Goal: Check status: Check status

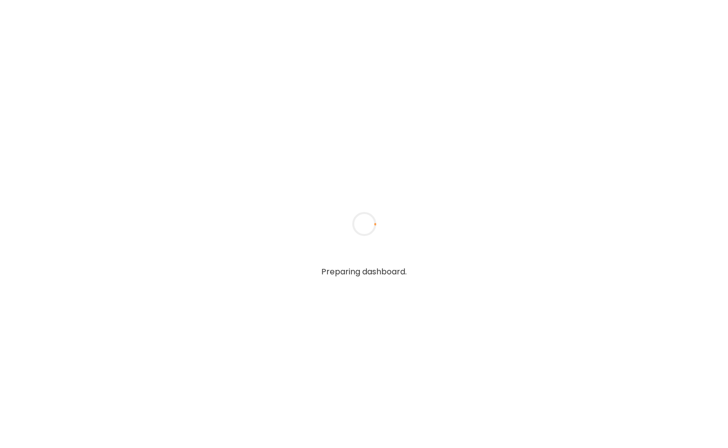
type input "**********"
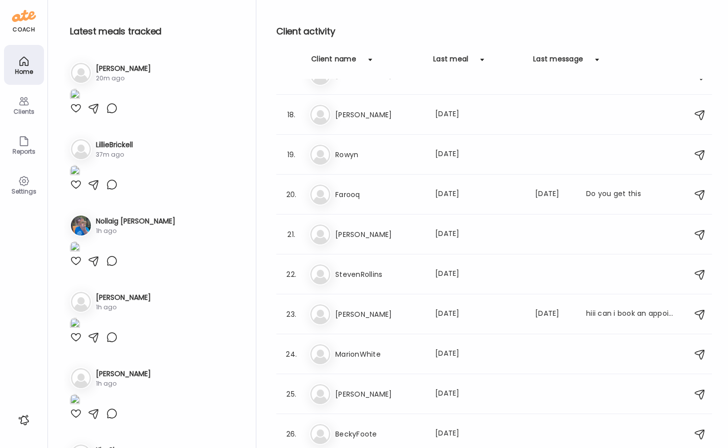
type input "**********"
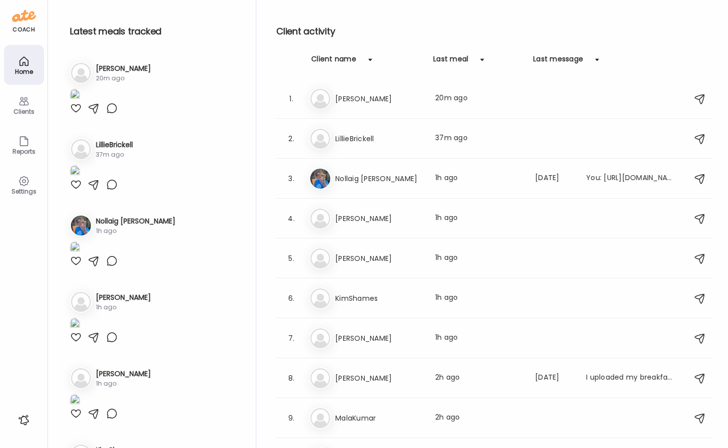
scroll to position [708, 0]
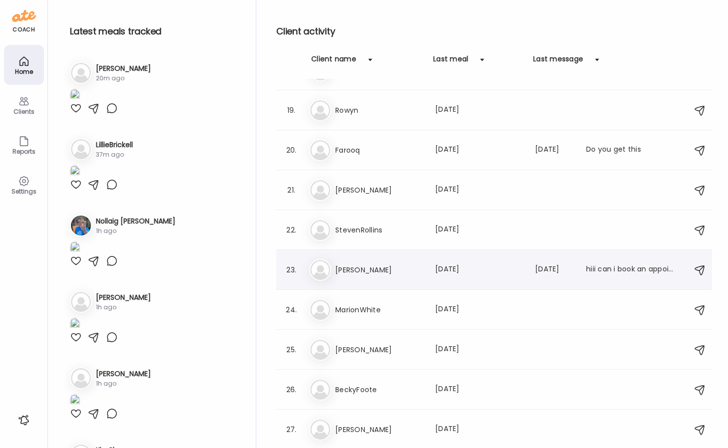
click at [381, 270] on h3 "[PERSON_NAME]" at bounding box center [379, 270] width 88 height 12
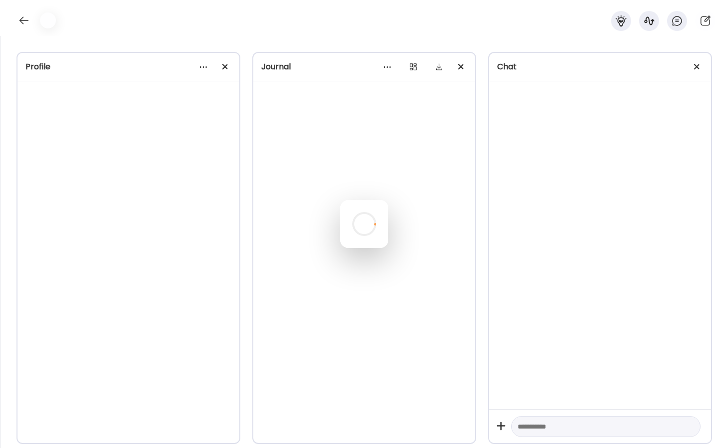
scroll to position [0, 0]
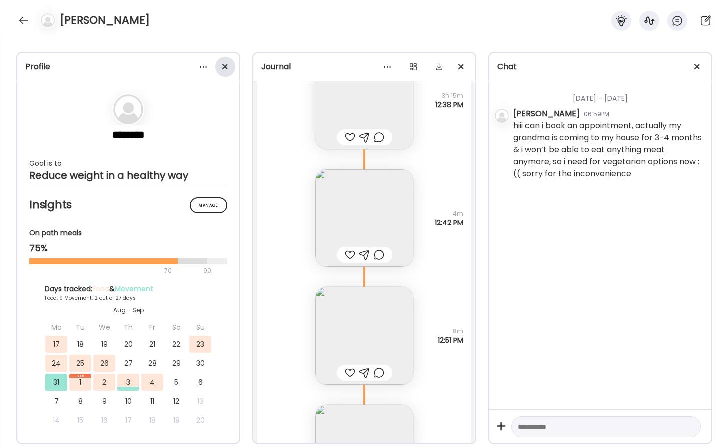
click at [229, 65] on div at bounding box center [225, 67] width 20 height 20
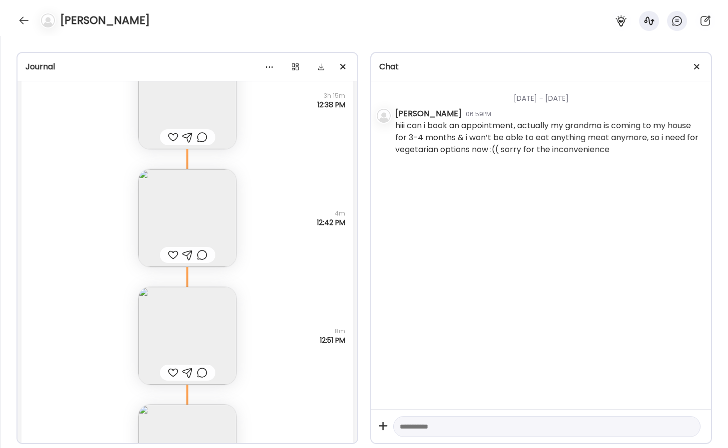
scroll to position [9425, 0]
click at [698, 64] on span at bounding box center [696, 66] width 5 height 5
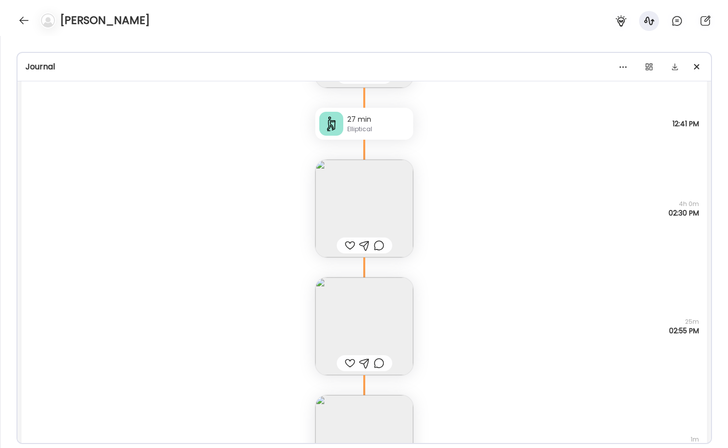
scroll to position [11820, 0]
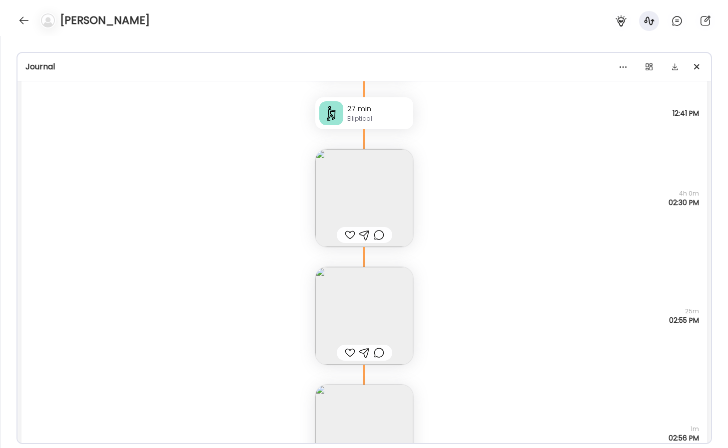
click at [400, 292] on img at bounding box center [364, 316] width 98 height 98
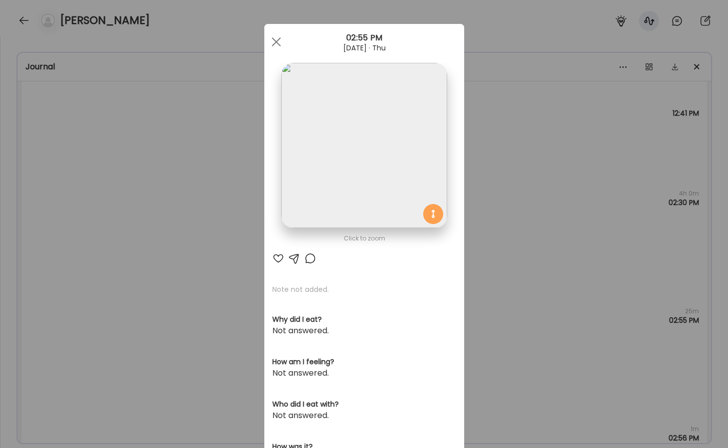
click at [361, 210] on img at bounding box center [363, 145] width 165 height 165
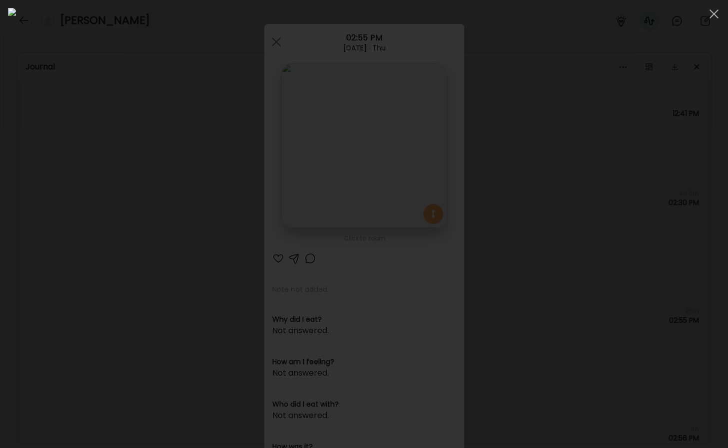
click at [626, 197] on div at bounding box center [364, 224] width 712 height 432
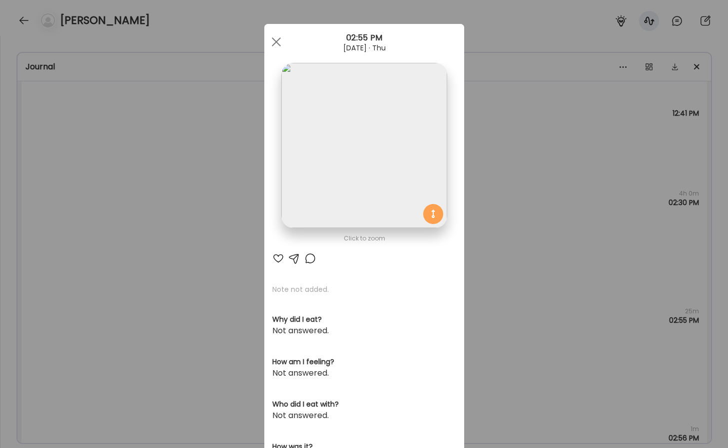
scroll to position [72, 0]
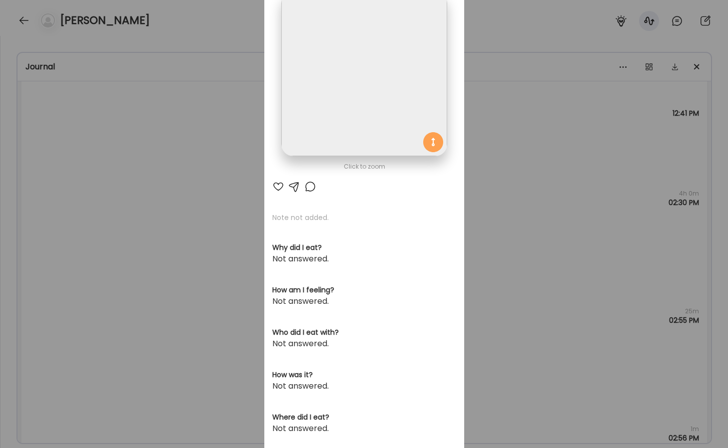
click at [537, 262] on div "Ate Coach Dashboard Wahoo! It’s official Take a moment to set up your Coach Pro…" at bounding box center [364, 224] width 728 height 448
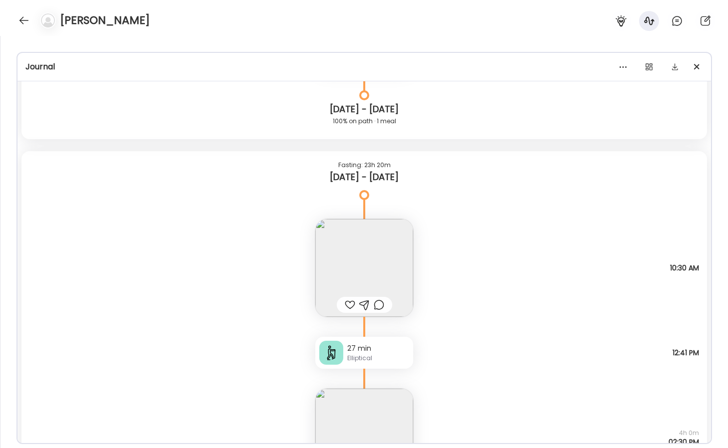
scroll to position [11575, 0]
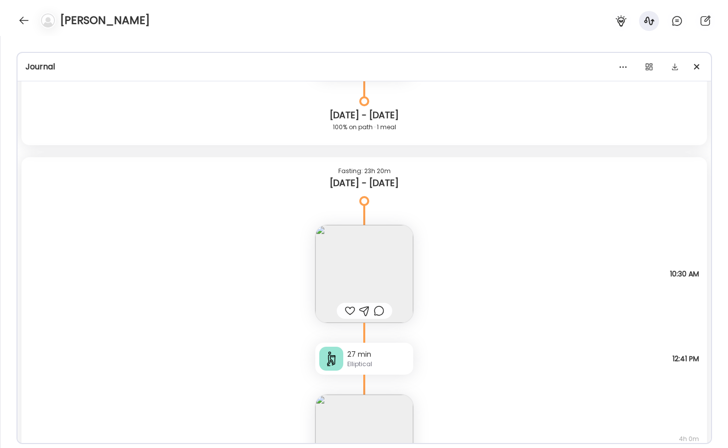
click at [390, 271] on img at bounding box center [364, 274] width 98 height 98
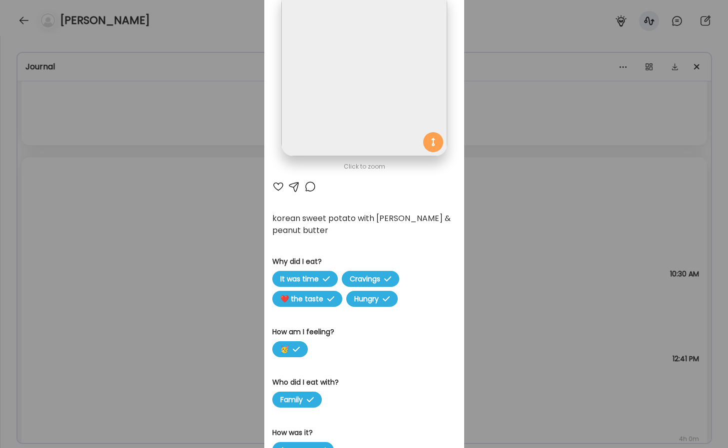
click at [396, 110] on img at bounding box center [363, 73] width 165 height 165
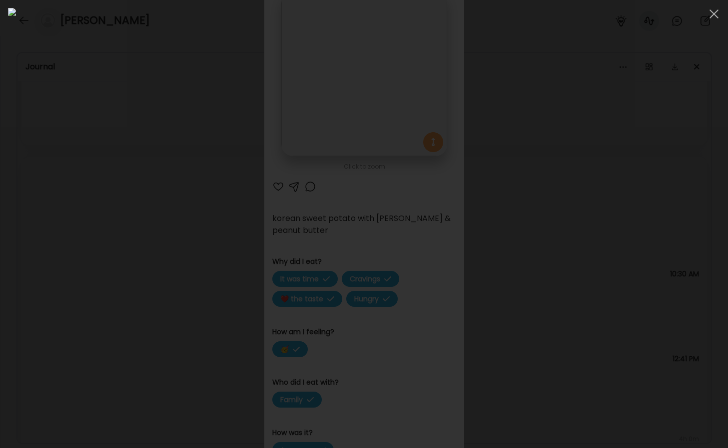
click at [639, 229] on div at bounding box center [364, 224] width 712 height 432
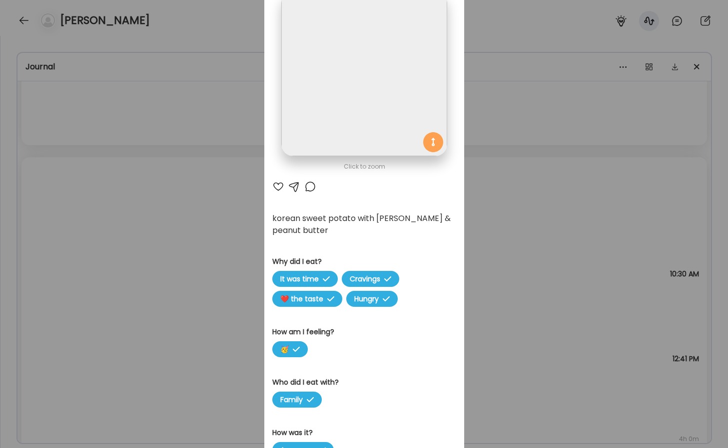
click at [582, 212] on div "Ate Coach Dashboard Wahoo! It’s official Take a moment to set up your Coach Pro…" at bounding box center [364, 224] width 728 height 448
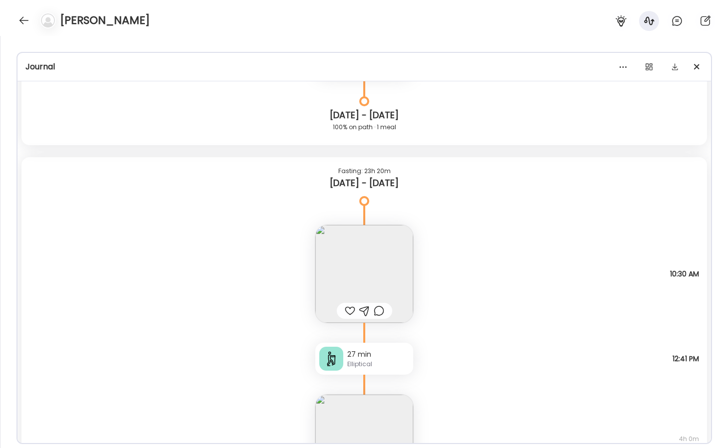
click at [400, 258] on img at bounding box center [364, 274] width 98 height 98
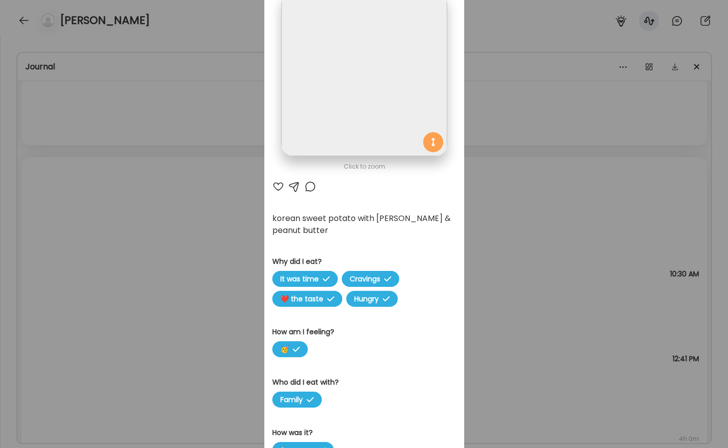
click at [532, 212] on div "Ate Coach Dashboard Wahoo! It’s official Take a moment to set up your Coach Pro…" at bounding box center [364, 224] width 728 height 448
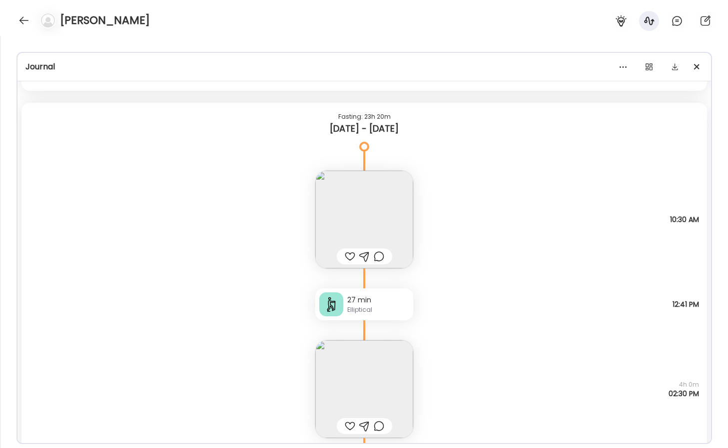
scroll to position [11682, 0]
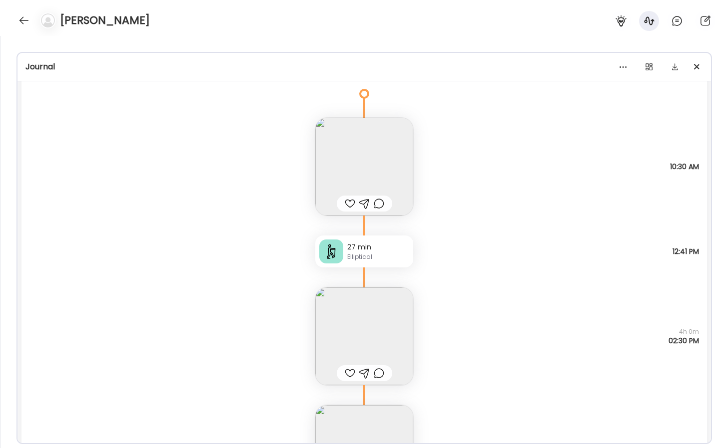
click at [380, 250] on div "27 min" at bounding box center [378, 247] width 62 height 10
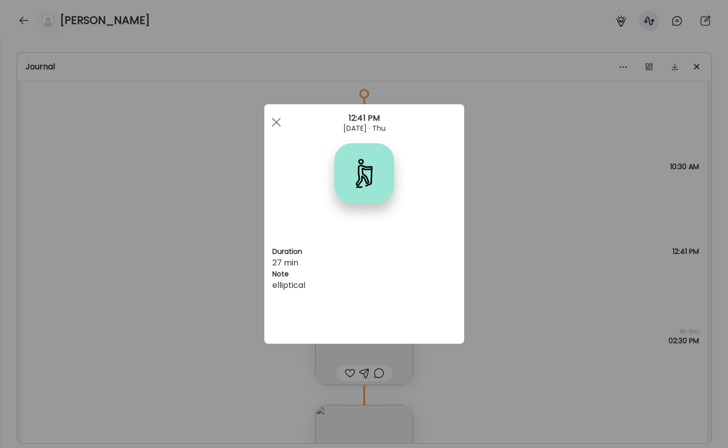
click at [246, 223] on div "Ate Coach Dashboard Wahoo! It’s official Take a moment to set up your Coach Pro…" at bounding box center [364, 224] width 728 height 448
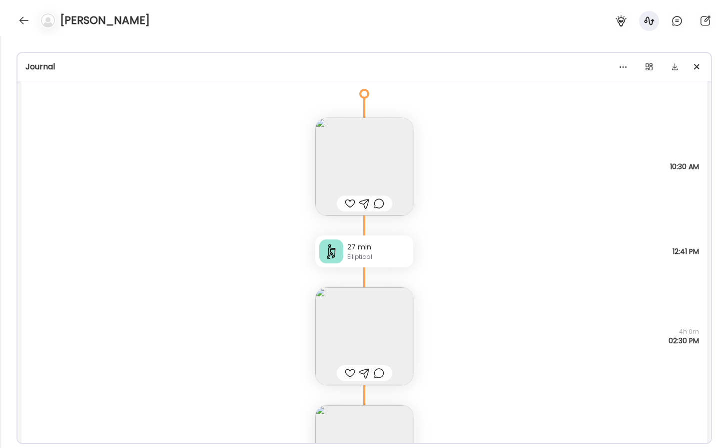
scroll to position [11747, 0]
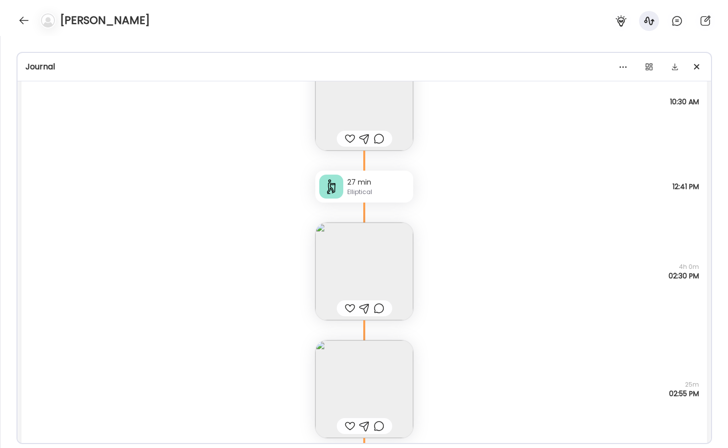
click at [365, 232] on img at bounding box center [364, 272] width 98 height 98
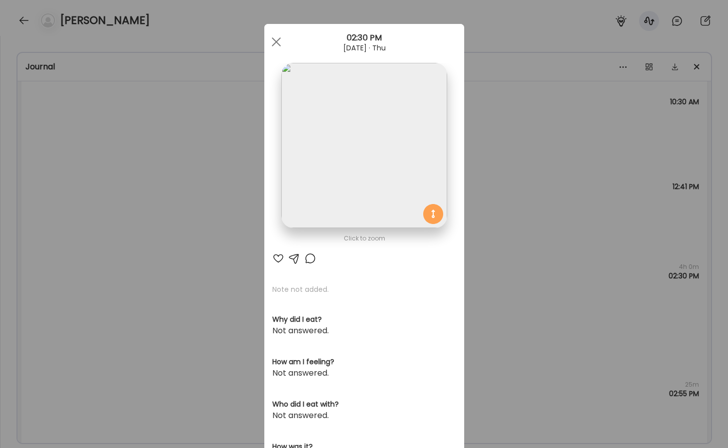
click at [385, 146] on img at bounding box center [363, 145] width 165 height 165
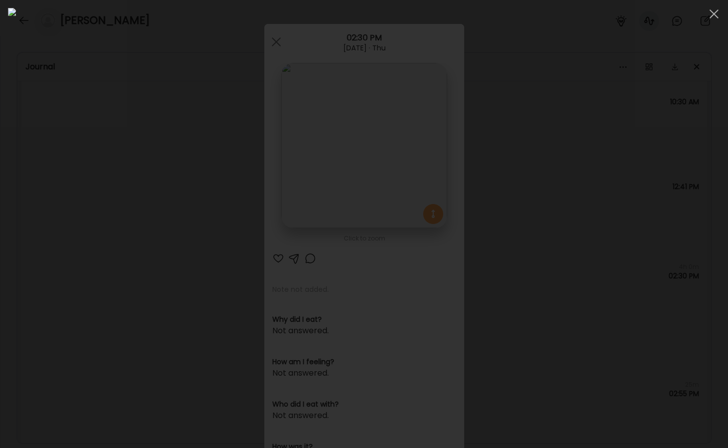
click at [583, 300] on div at bounding box center [364, 224] width 712 height 432
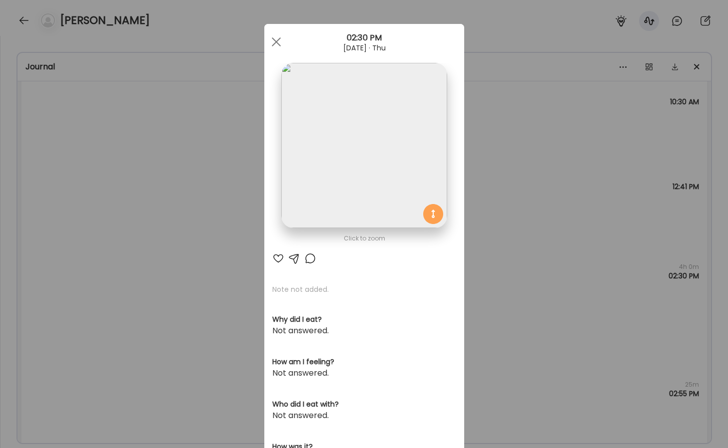
click at [485, 338] on div "Ate Coach Dashboard Wahoo! It’s official Take a moment to set up your Coach Pro…" at bounding box center [364, 224] width 728 height 448
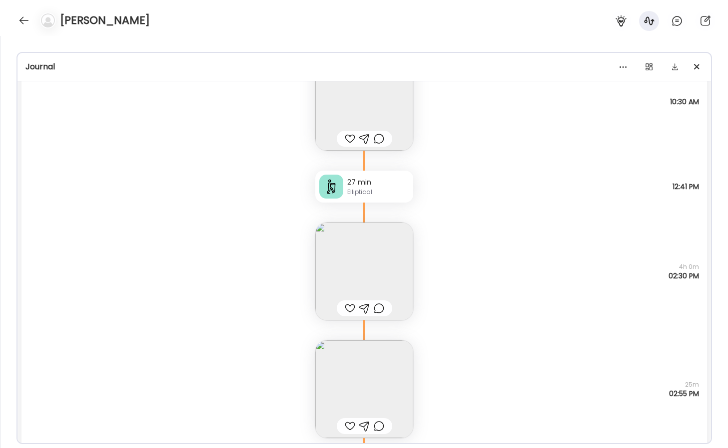
scroll to position [11826, 0]
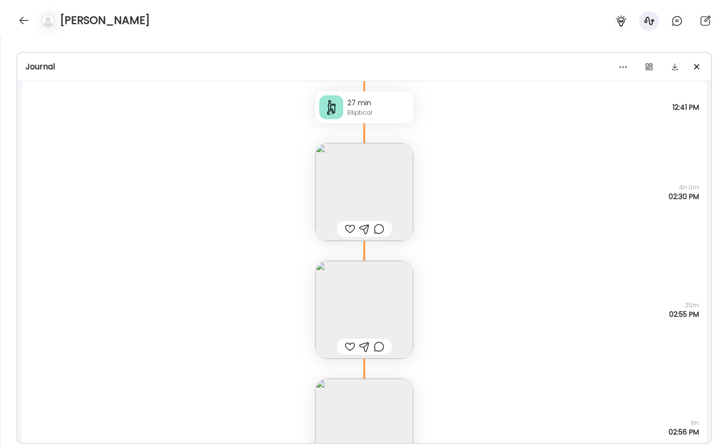
click at [400, 315] on img at bounding box center [364, 310] width 98 height 98
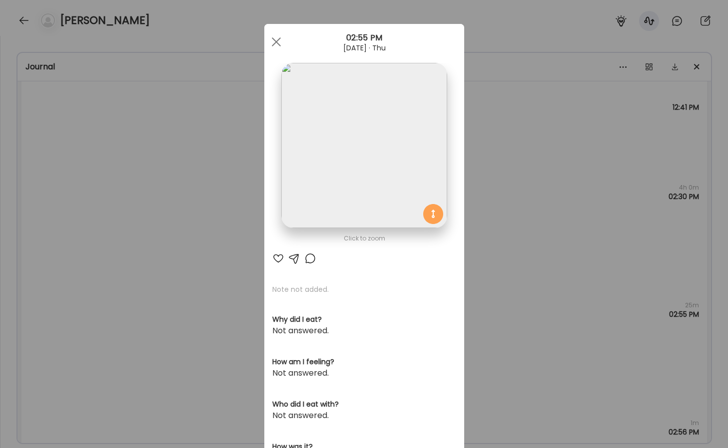
click at [408, 203] on img at bounding box center [363, 145] width 165 height 165
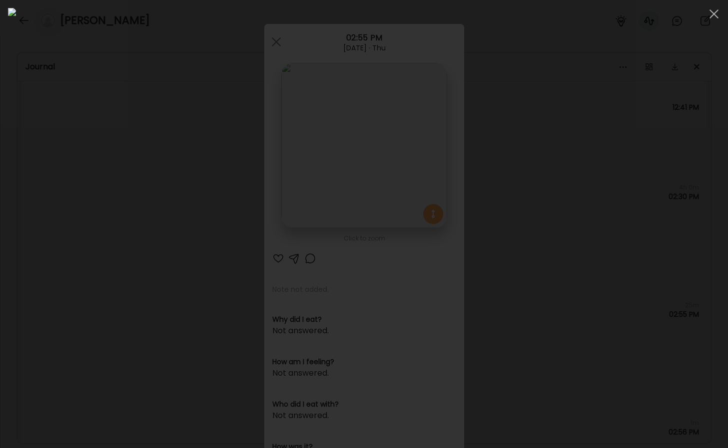
click at [639, 169] on div at bounding box center [364, 224] width 712 height 432
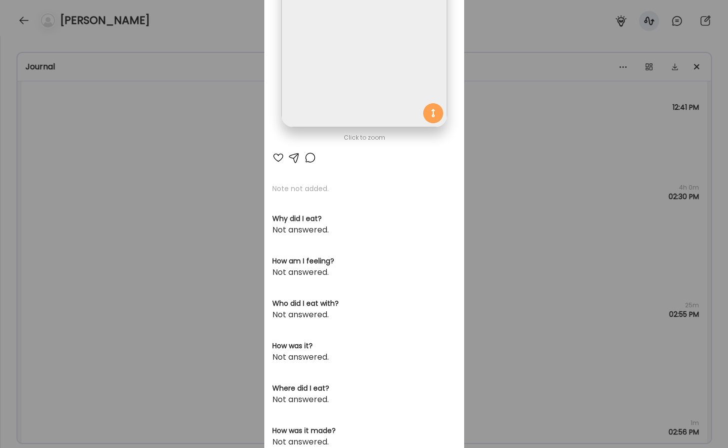
scroll to position [108, 0]
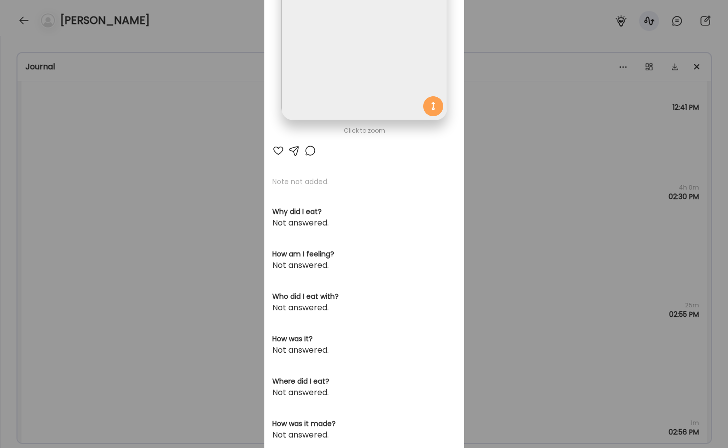
click at [499, 246] on div "Ate Coach Dashboard Wahoo! It’s official Take a moment to set up your Coach Pro…" at bounding box center [364, 224] width 728 height 448
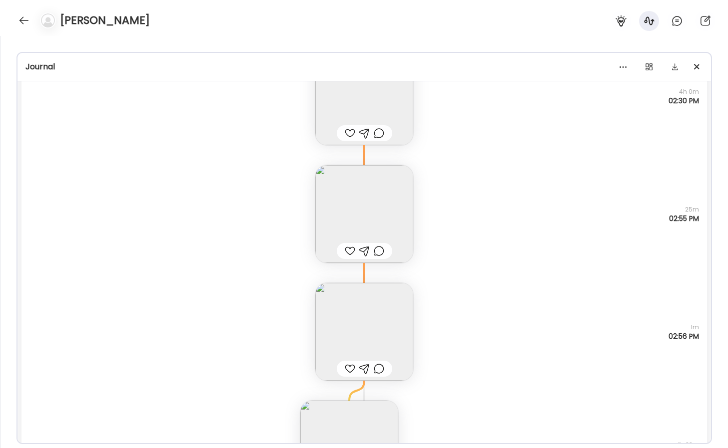
scroll to position [11939, 0]
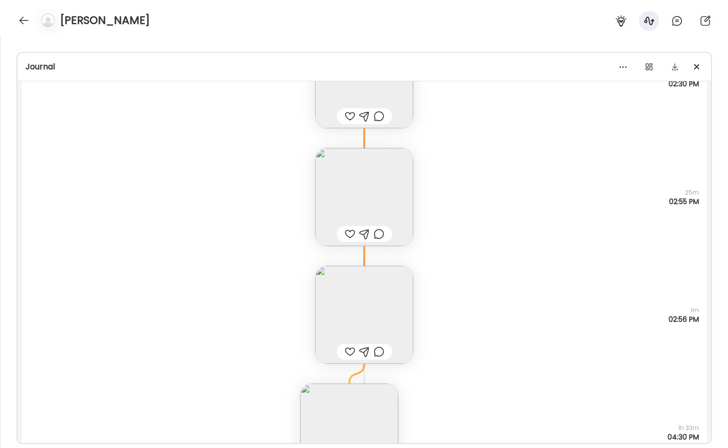
click at [392, 318] on img at bounding box center [364, 315] width 98 height 98
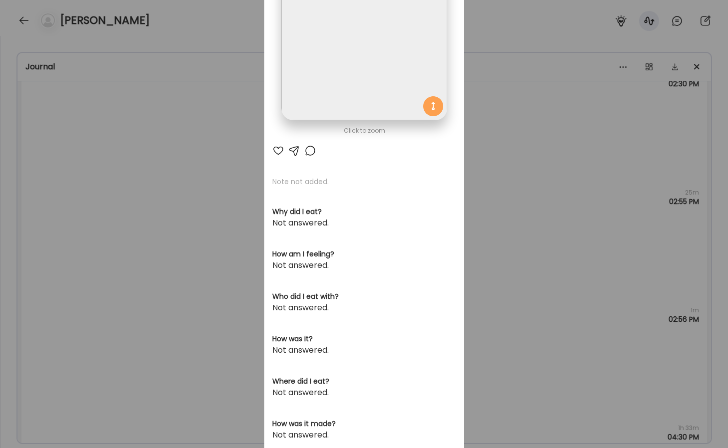
click at [352, 94] on img at bounding box center [363, 37] width 165 height 165
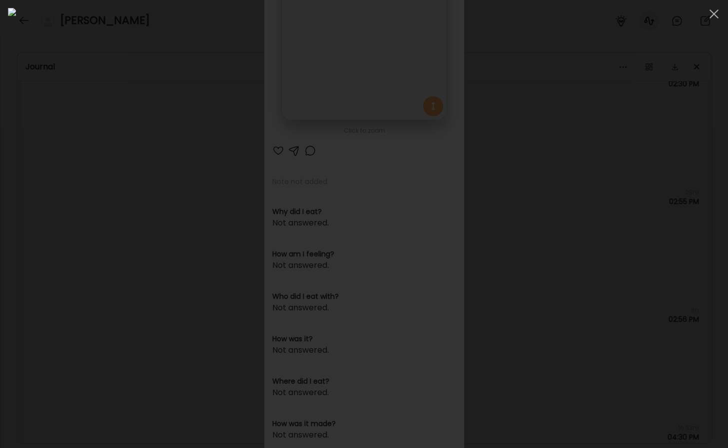
click at [637, 161] on div at bounding box center [364, 224] width 712 height 432
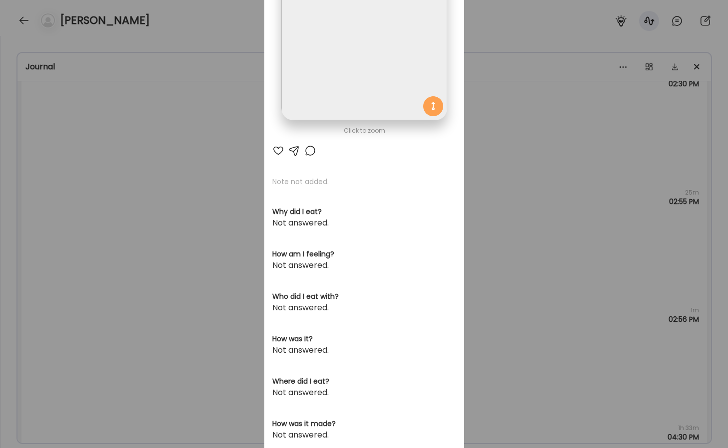
scroll to position [187, 0]
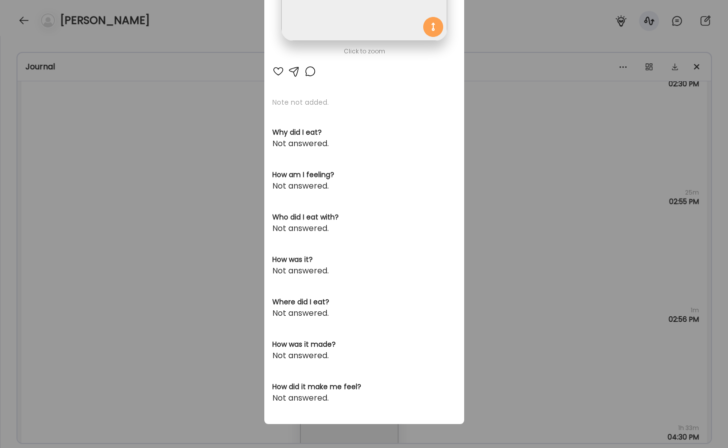
click at [541, 254] on div "Ate Coach Dashboard Wahoo! It’s official Take a moment to set up your Coach Pro…" at bounding box center [364, 224] width 728 height 448
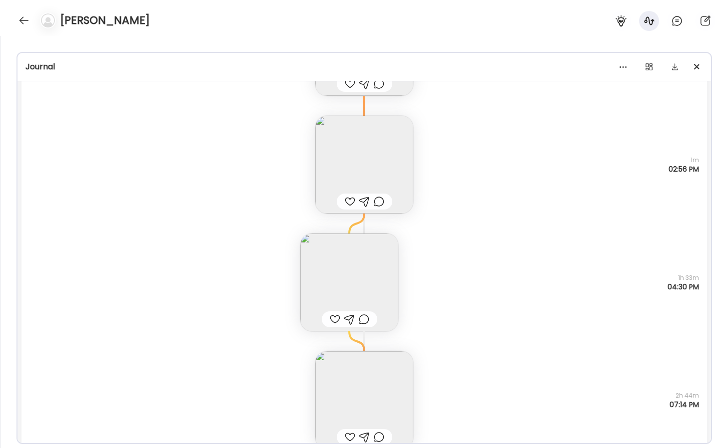
scroll to position [12095, 0]
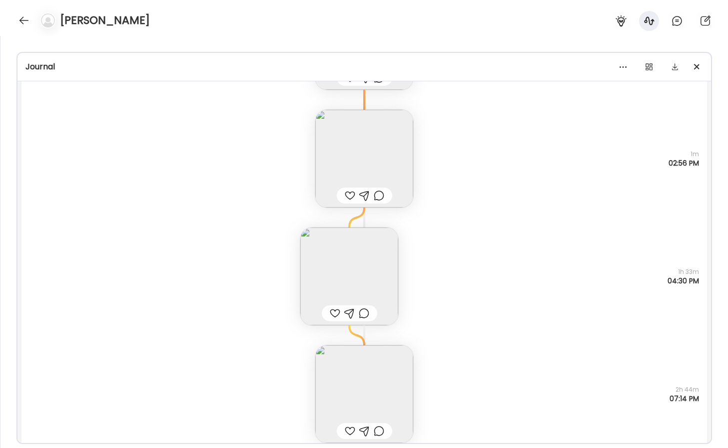
click at [383, 280] on img at bounding box center [349, 277] width 98 height 98
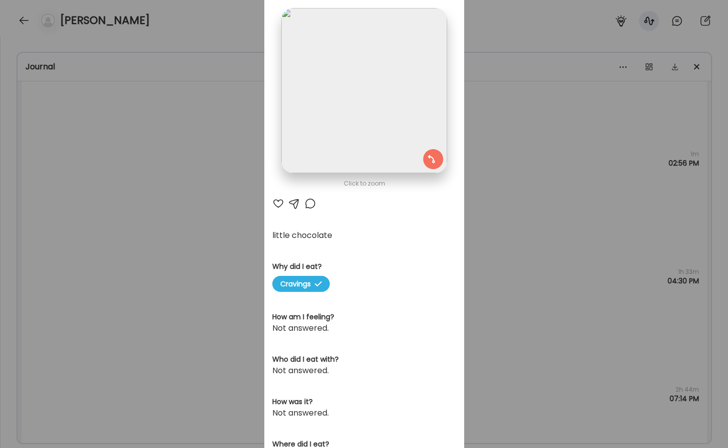
scroll to position [0, 0]
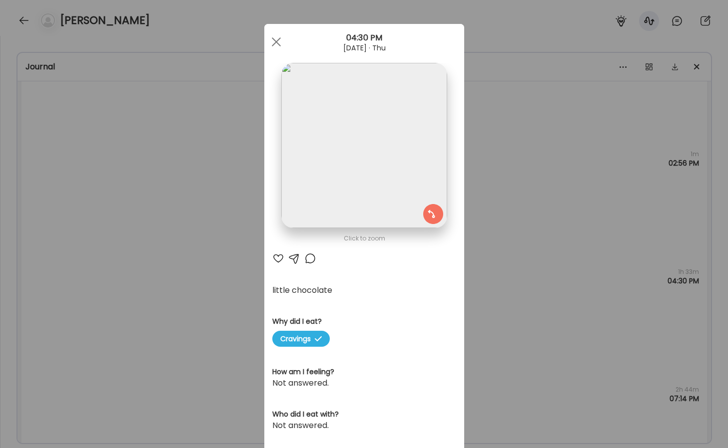
click at [505, 242] on div "Ate Coach Dashboard Wahoo! It’s official Take a moment to set up your Coach Pro…" at bounding box center [364, 224] width 728 height 448
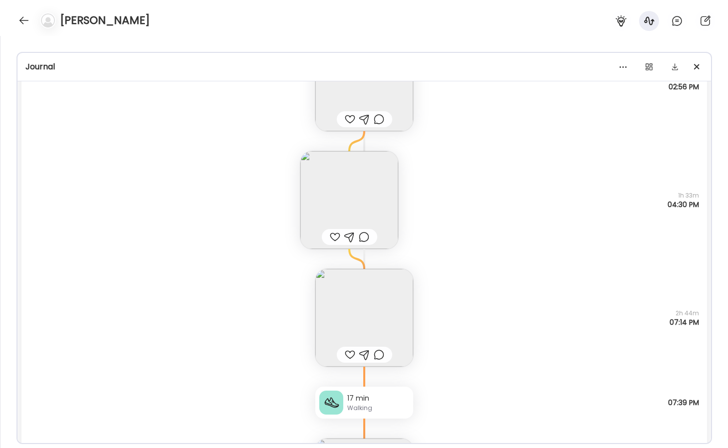
scroll to position [12177, 0]
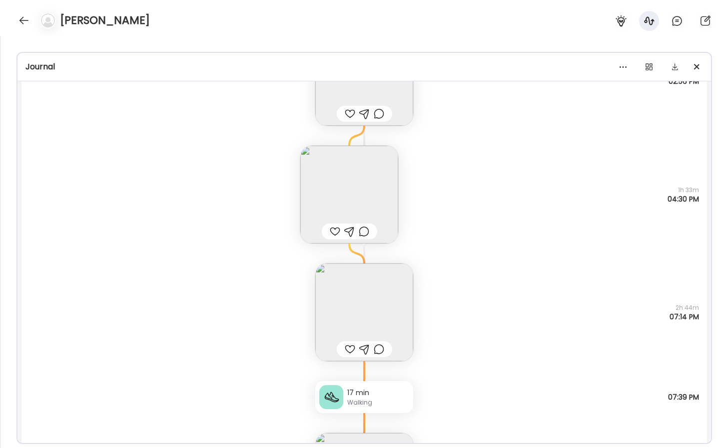
click at [396, 300] on img at bounding box center [364, 313] width 98 height 98
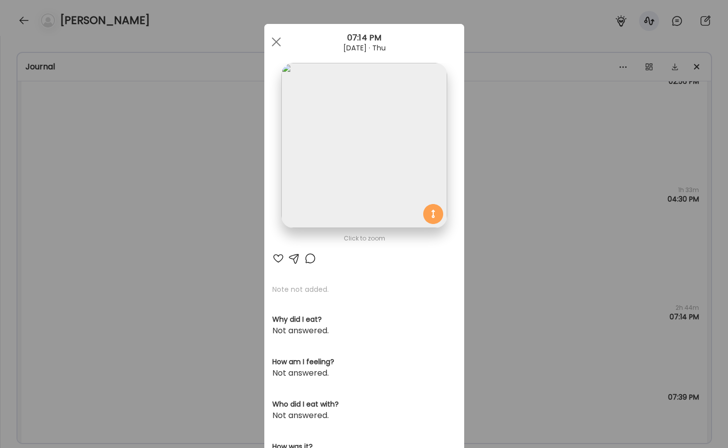
click at [394, 197] on img at bounding box center [363, 145] width 165 height 165
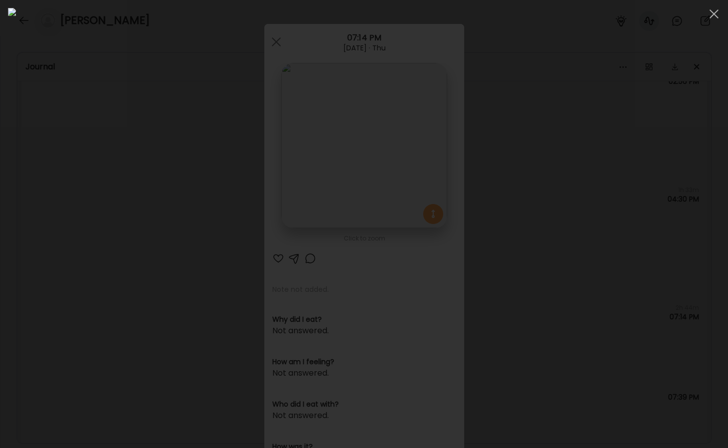
click at [643, 306] on div at bounding box center [364, 224] width 712 height 432
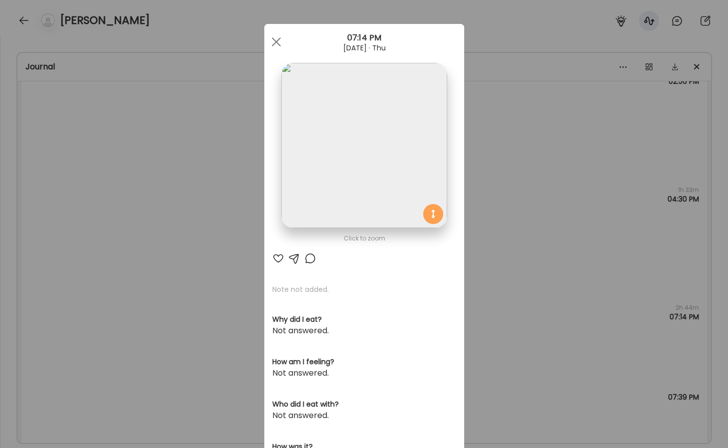
click at [548, 313] on div "Ate Coach Dashboard Wahoo! It’s official Take a moment to set up your Coach Pro…" at bounding box center [364, 224] width 728 height 448
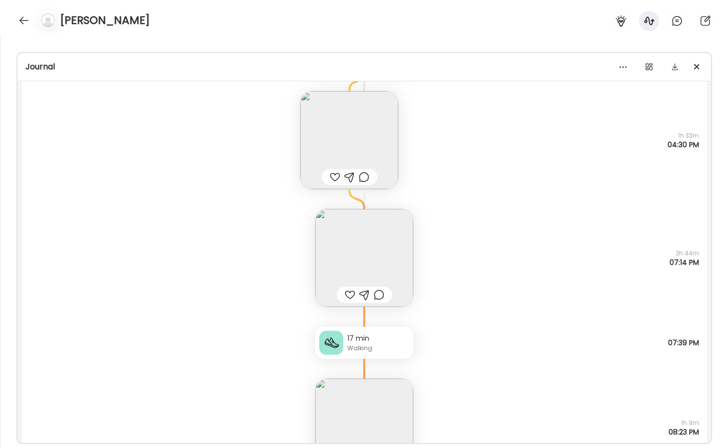
scroll to position [12261, 0]
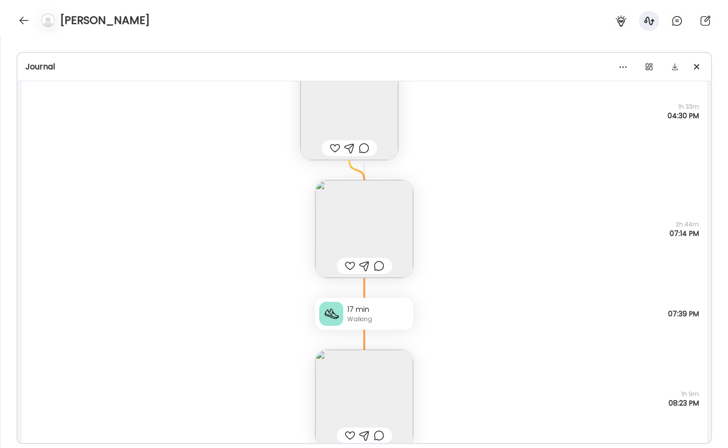
click at [388, 316] on div "Walking" at bounding box center [378, 319] width 62 height 9
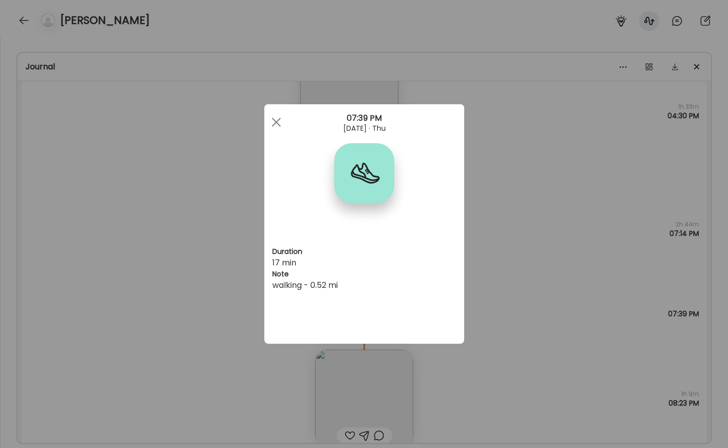
click at [496, 293] on div "Ate Coach Dashboard Wahoo! It’s official Take a moment to set up your Coach Pro…" at bounding box center [364, 224] width 728 height 448
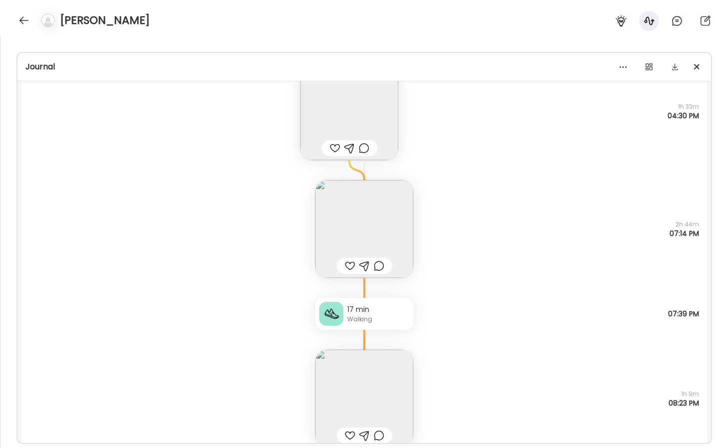
click at [496, 293] on div "17 min Walking walking - 0.52 mi 07:39 PM" at bounding box center [363, 304] width 685 height 52
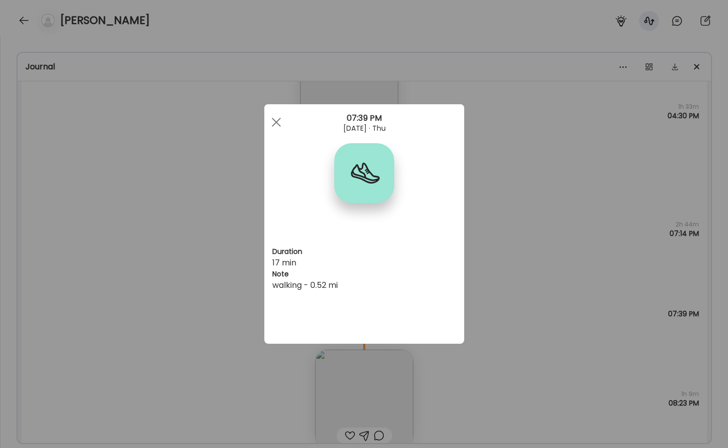
click at [540, 341] on div "Ate Coach Dashboard Wahoo! It’s official Take a moment to set up your Coach Pro…" at bounding box center [364, 224] width 728 height 448
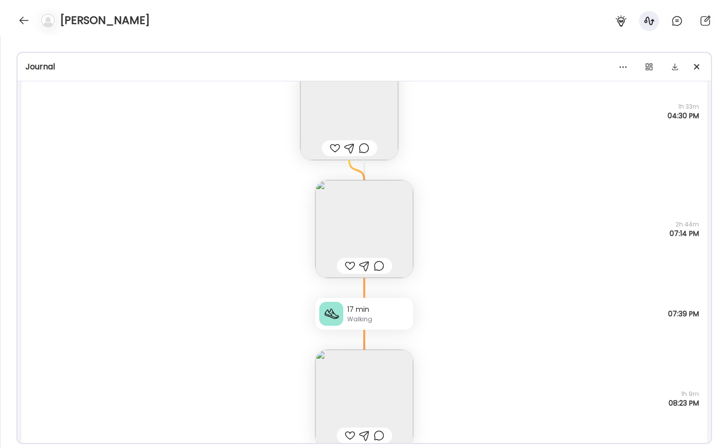
click at [409, 400] on img at bounding box center [364, 399] width 98 height 98
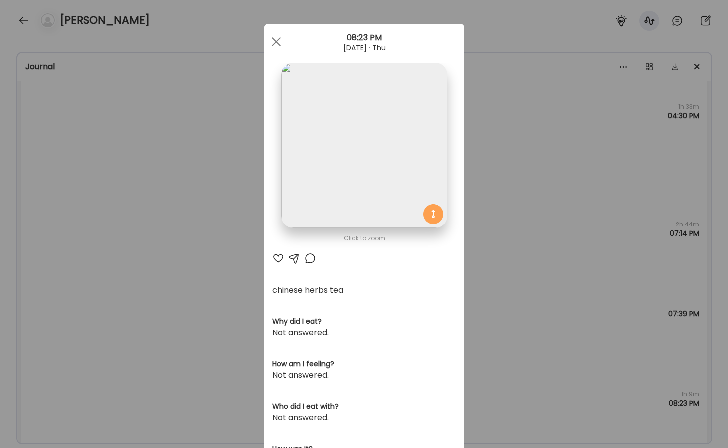
click at [432, 185] on img at bounding box center [363, 145] width 165 height 165
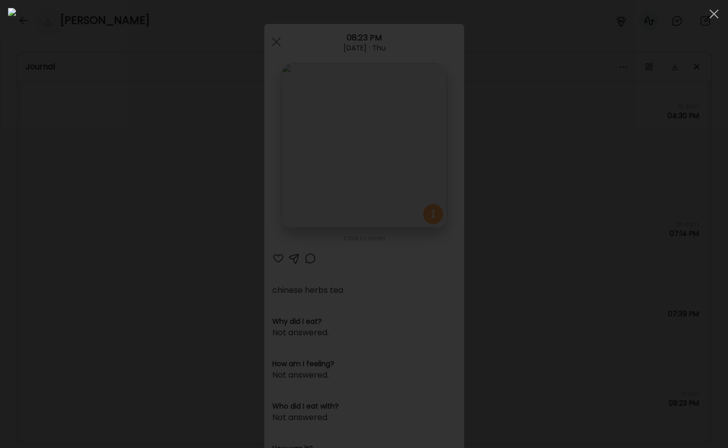
click at [643, 236] on div at bounding box center [364, 224] width 712 height 432
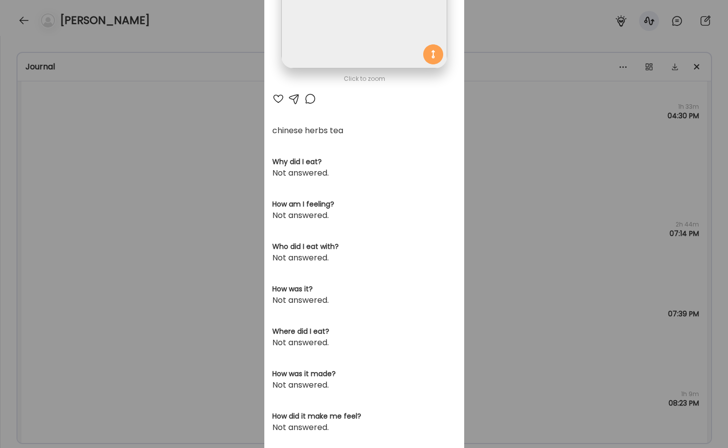
scroll to position [189, 0]
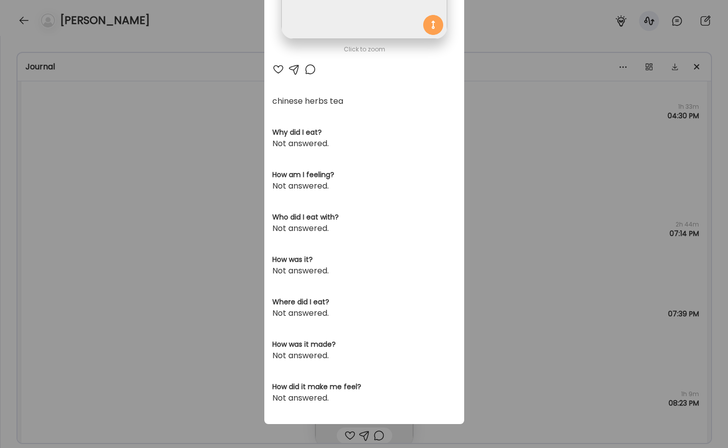
click at [579, 292] on div "Ate Coach Dashboard Wahoo! It’s official Take a moment to set up your Coach Pro…" at bounding box center [364, 224] width 728 height 448
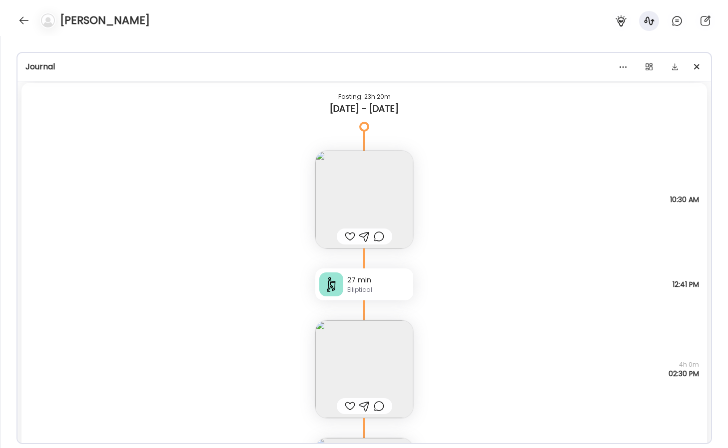
scroll to position [11648, 0]
click at [383, 202] on img at bounding box center [364, 201] width 98 height 98
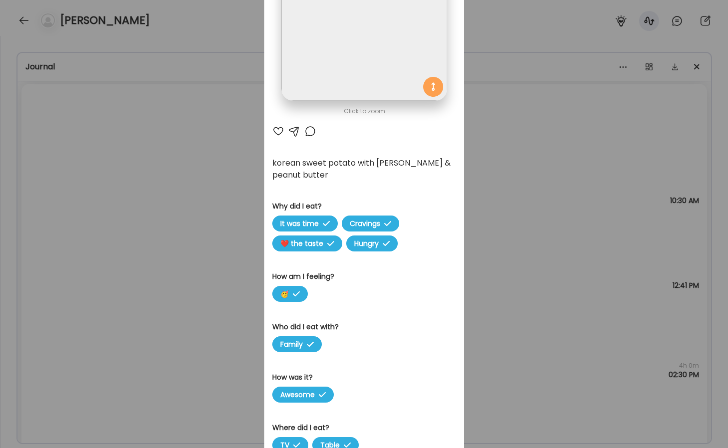
scroll to position [0, 0]
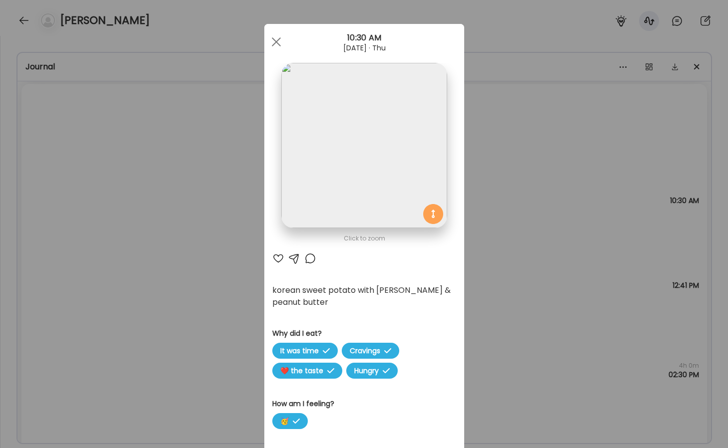
click at [412, 180] on img at bounding box center [363, 145] width 165 height 165
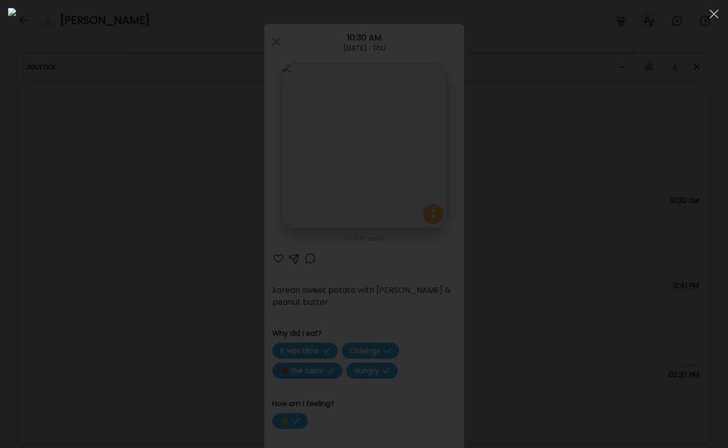
click at [91, 233] on div at bounding box center [364, 224] width 712 height 432
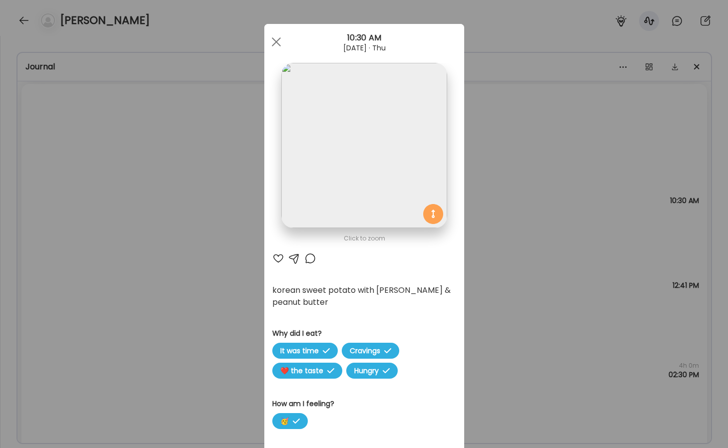
click at [111, 214] on div "Ate Coach Dashboard Wahoo! It’s official Take a moment to set up your Coach Pro…" at bounding box center [364, 224] width 728 height 448
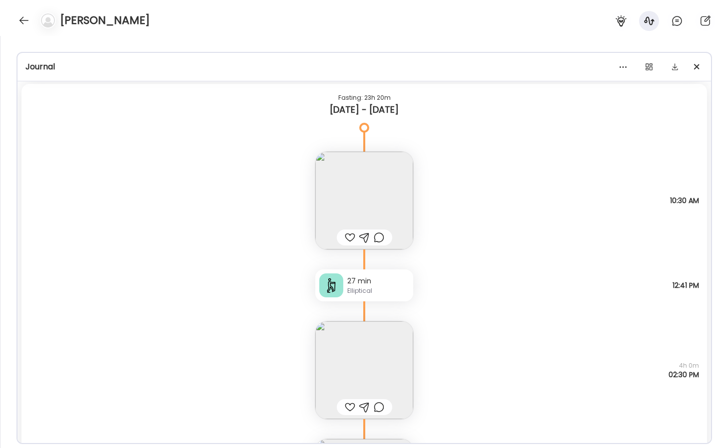
scroll to position [11744, 0]
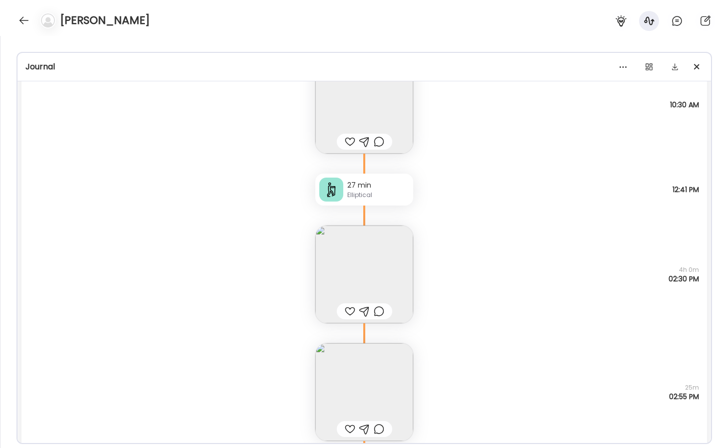
click at [371, 238] on img at bounding box center [364, 275] width 98 height 98
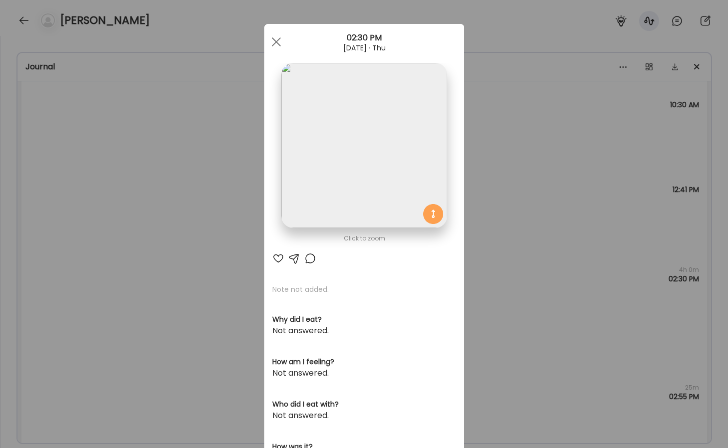
click at [353, 189] on img at bounding box center [363, 145] width 165 height 165
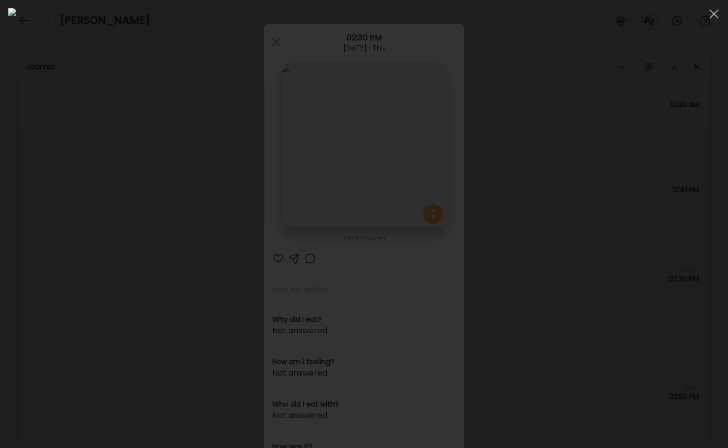
click at [92, 240] on div at bounding box center [364, 224] width 712 height 432
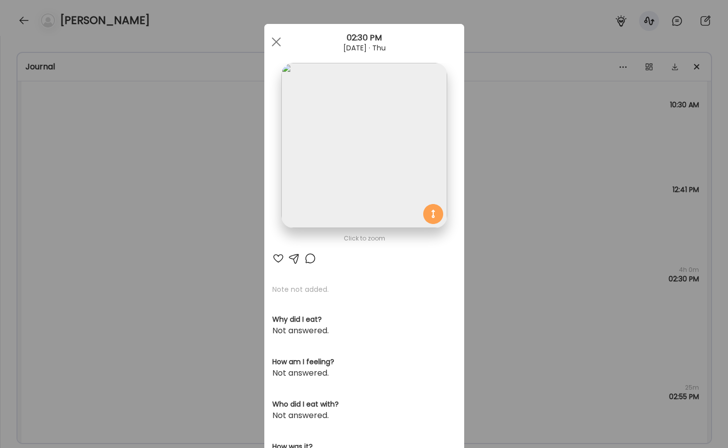
click at [121, 161] on div "Ate Coach Dashboard Wahoo! It’s official Take a moment to set up your Coach Pro…" at bounding box center [364, 224] width 728 height 448
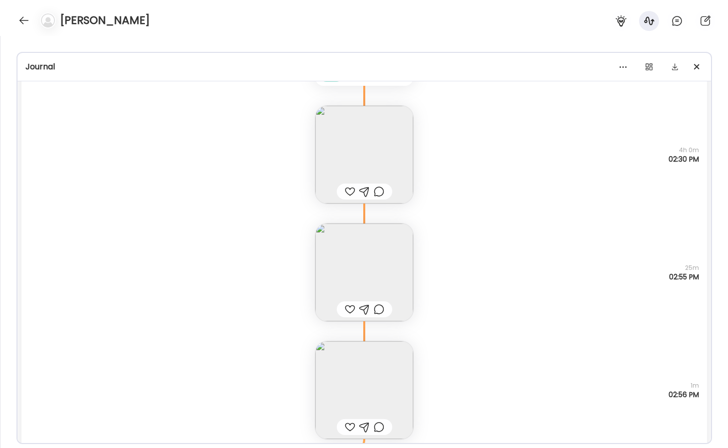
scroll to position [11876, 0]
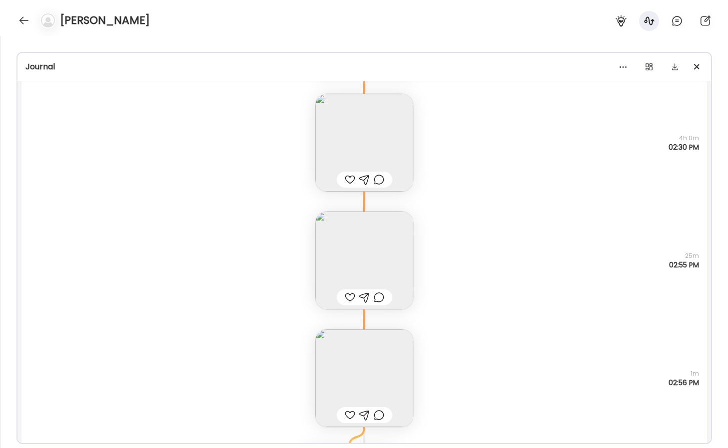
click at [372, 231] on img at bounding box center [364, 261] width 98 height 98
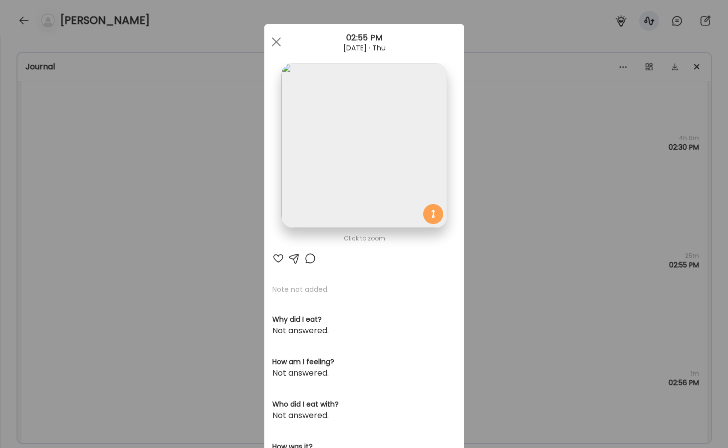
click at [380, 101] on img at bounding box center [363, 145] width 165 height 165
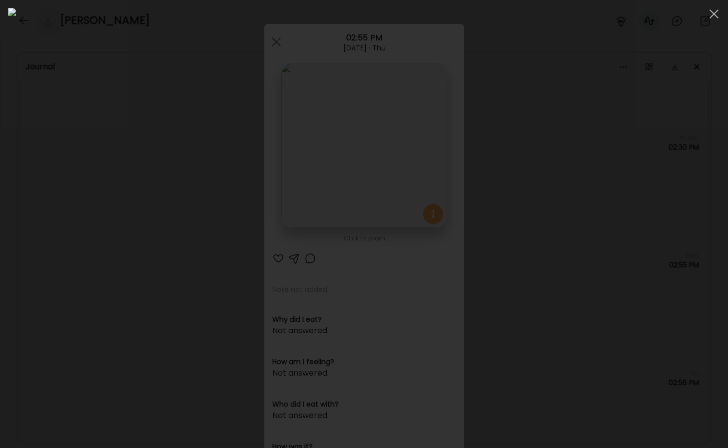
click at [631, 242] on div at bounding box center [364, 224] width 712 height 432
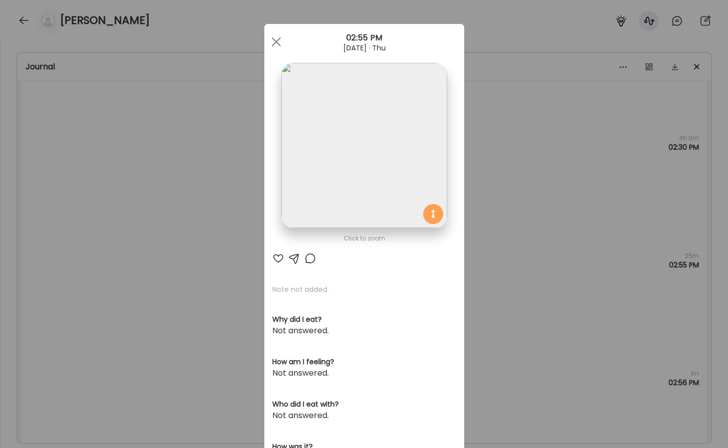
click at [581, 247] on div "Ate Coach Dashboard Wahoo! It’s official Take a moment to set up your Coach Pro…" at bounding box center [364, 224] width 728 height 448
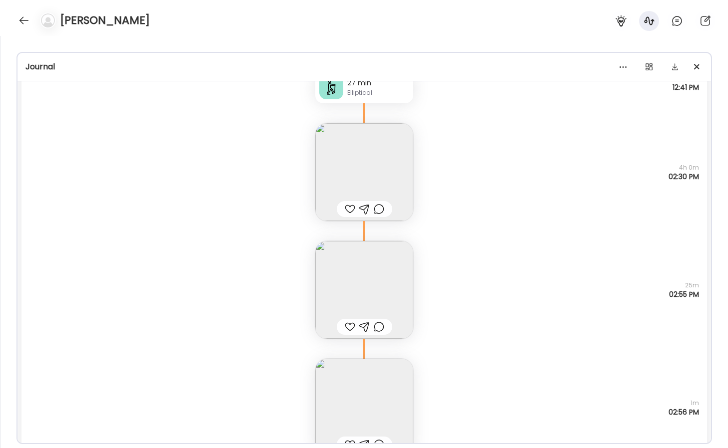
scroll to position [11844, 0]
